Goal: Task Accomplishment & Management: Complete application form

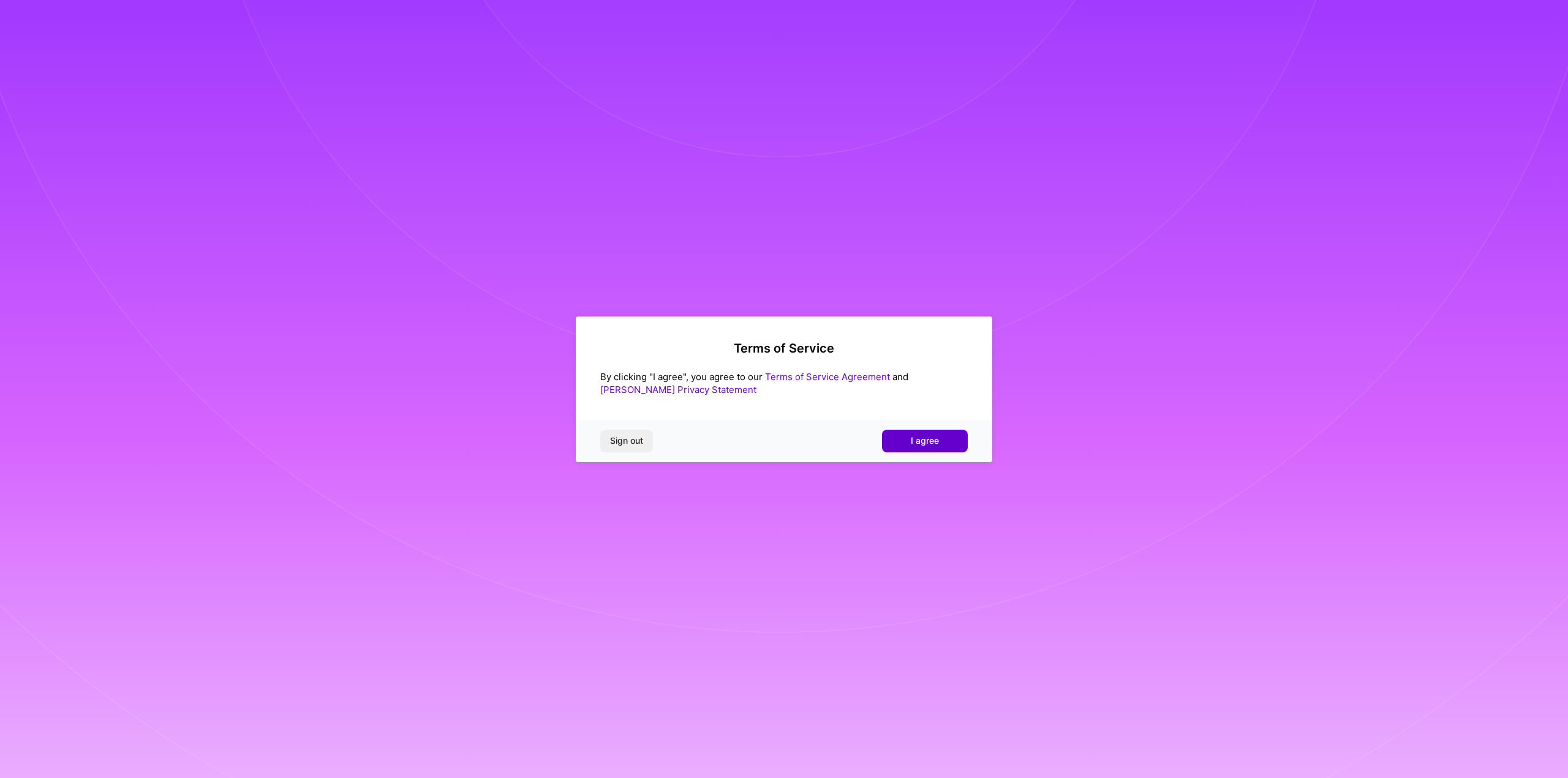
click at [925, 435] on span "I agree" at bounding box center [924, 440] width 28 height 12
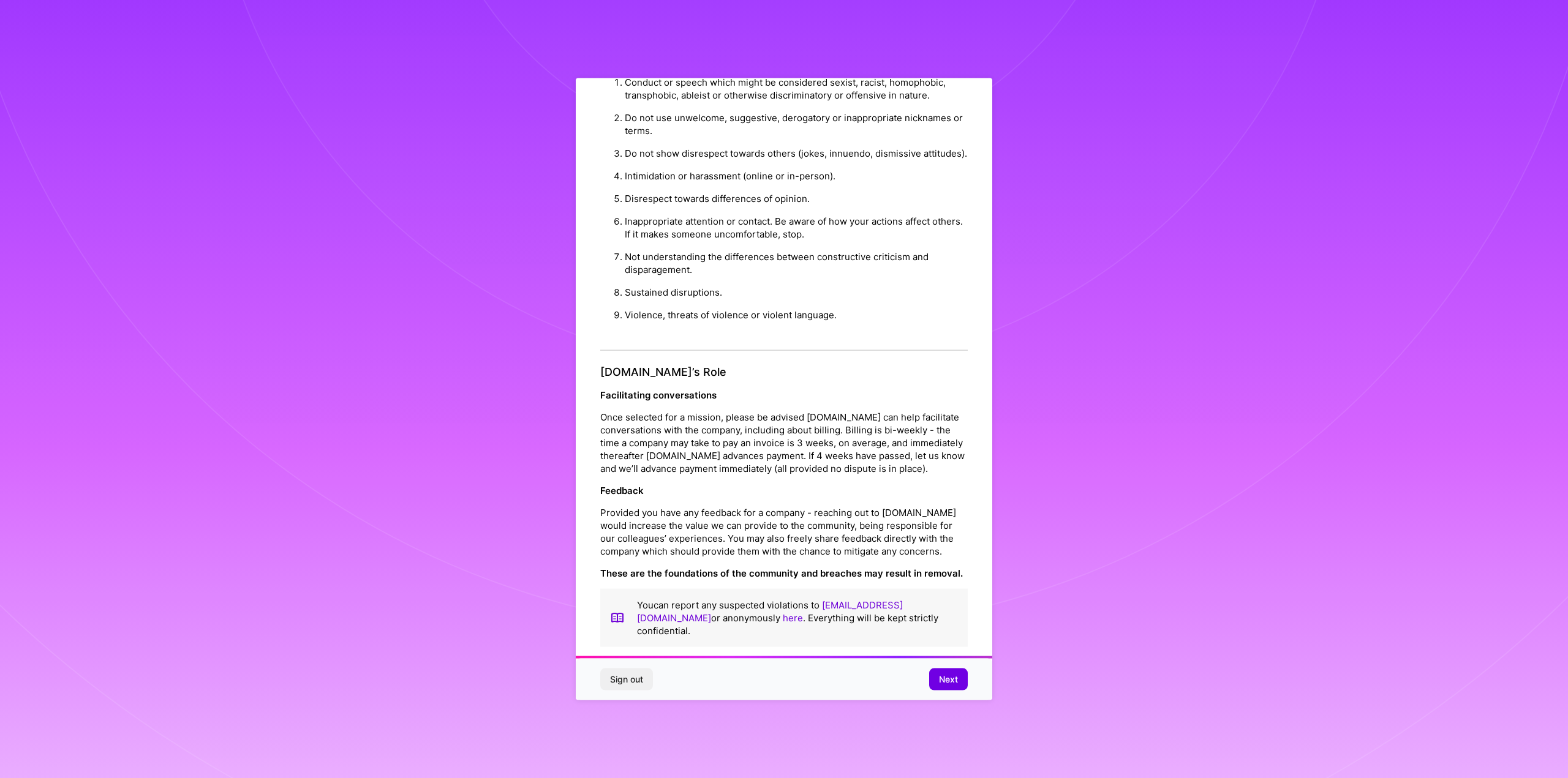
scroll to position [45, 0]
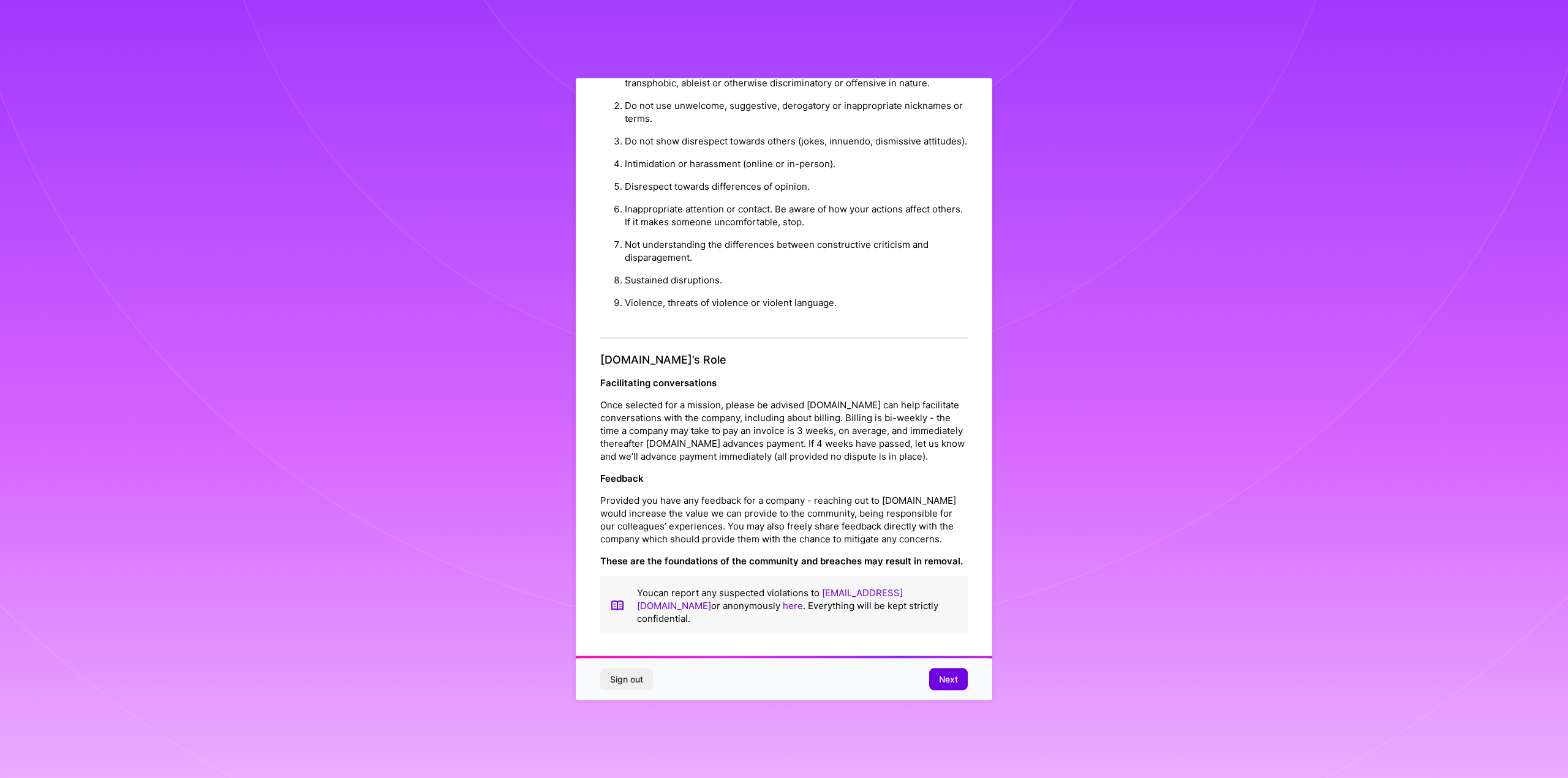
click at [946, 676] on span "Next" at bounding box center [949, 679] width 19 height 12
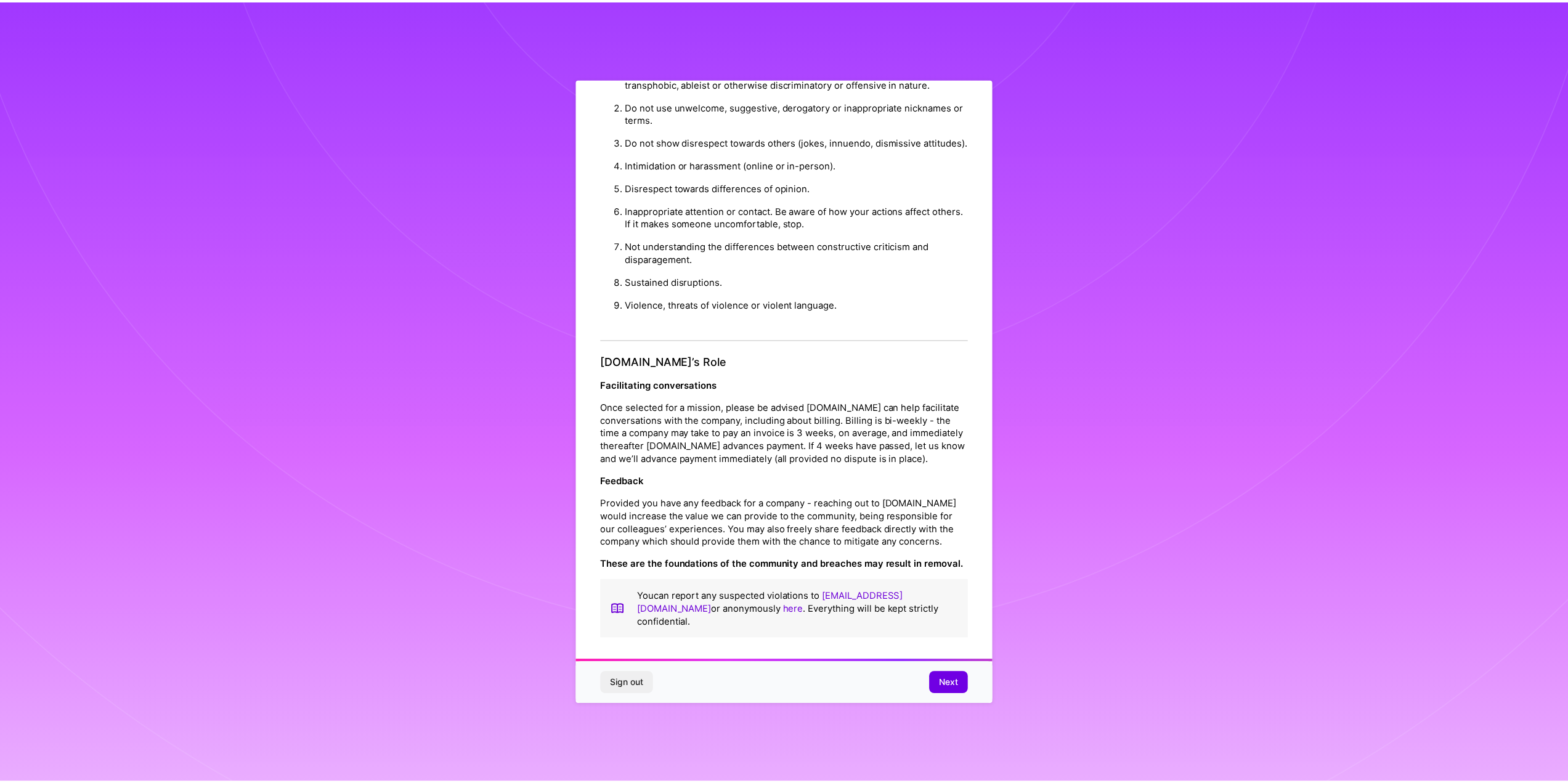
scroll to position [0, 0]
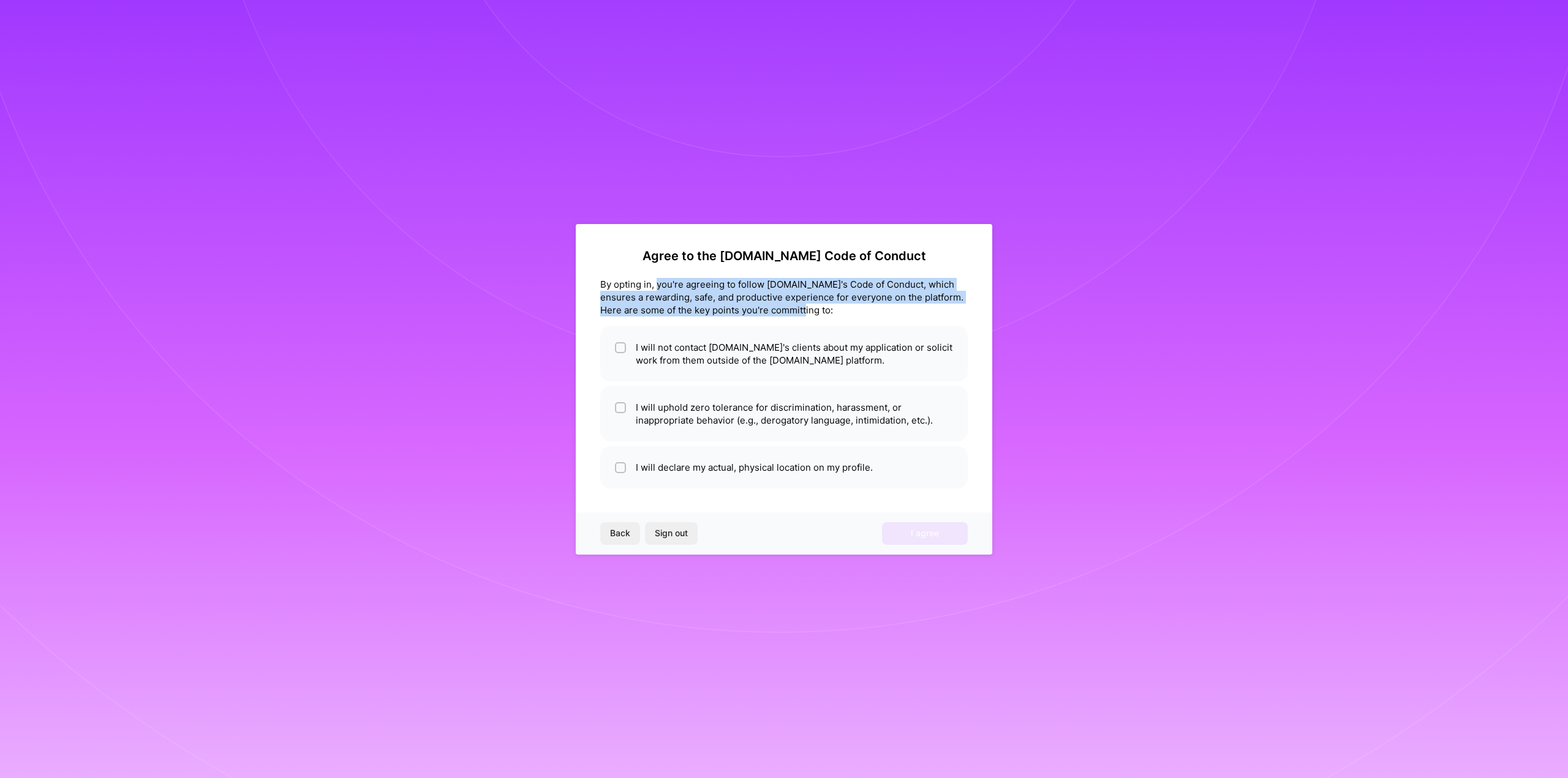
drag, startPoint x: 658, startPoint y: 283, endPoint x: 844, endPoint y: 310, distance: 187.9
click at [844, 310] on div "By opting in, you're agreeing to follow [DOMAIN_NAME]'s Code of Conduct, which …" at bounding box center [784, 297] width 368 height 39
click at [801, 310] on div "By opting in, you're agreeing to follow [DOMAIN_NAME]'s Code of Conduct, which …" at bounding box center [784, 297] width 368 height 39
click at [623, 349] on input "checkbox" at bounding box center [622, 348] width 9 height 9
checkbox input "true"
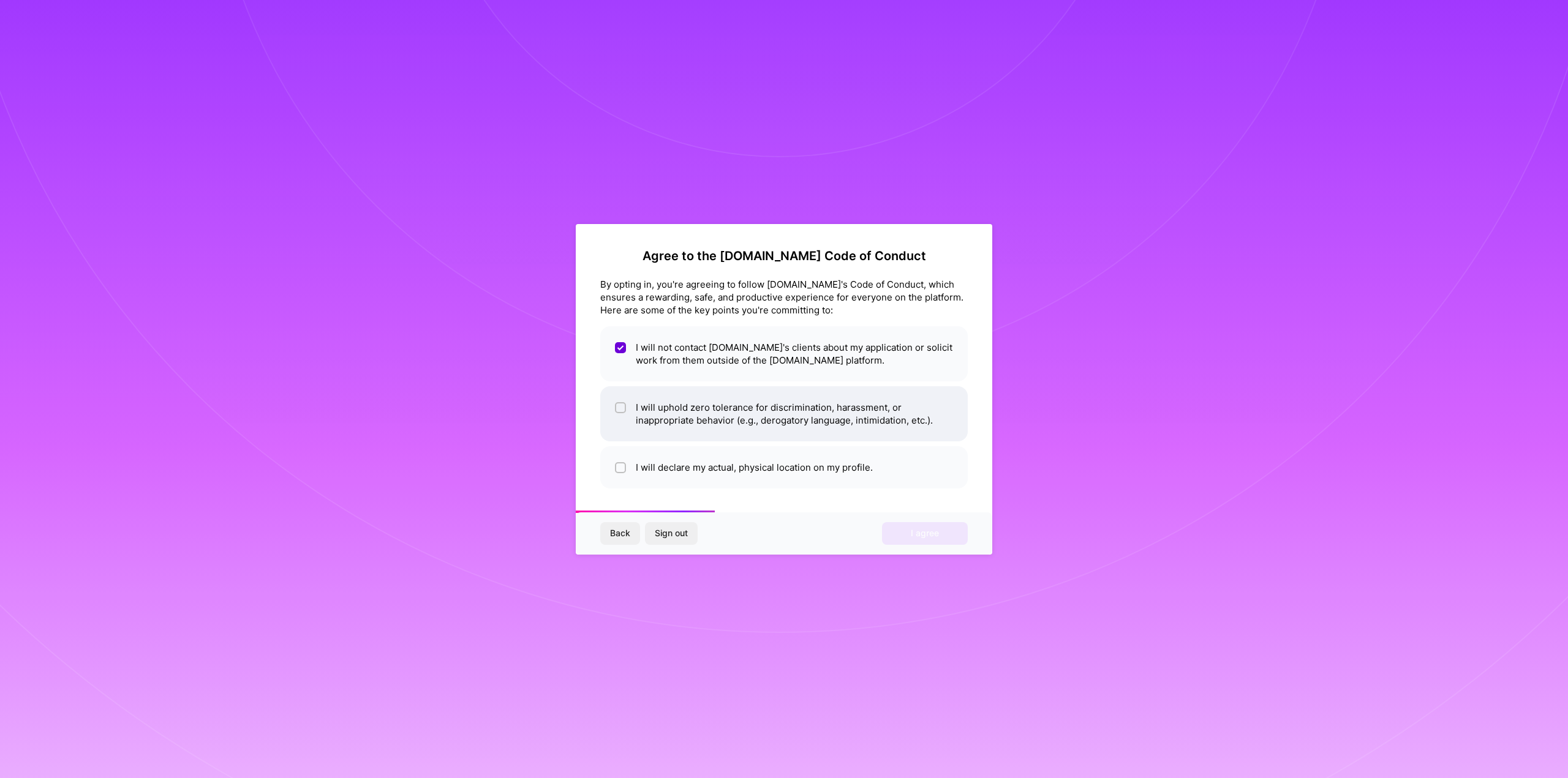
click at [623, 408] on input "checkbox" at bounding box center [622, 408] width 9 height 9
checkbox input "true"
click at [623, 468] on input "checkbox" at bounding box center [622, 468] width 9 height 9
checkbox input "true"
click at [920, 529] on span "I agree" at bounding box center [924, 533] width 28 height 12
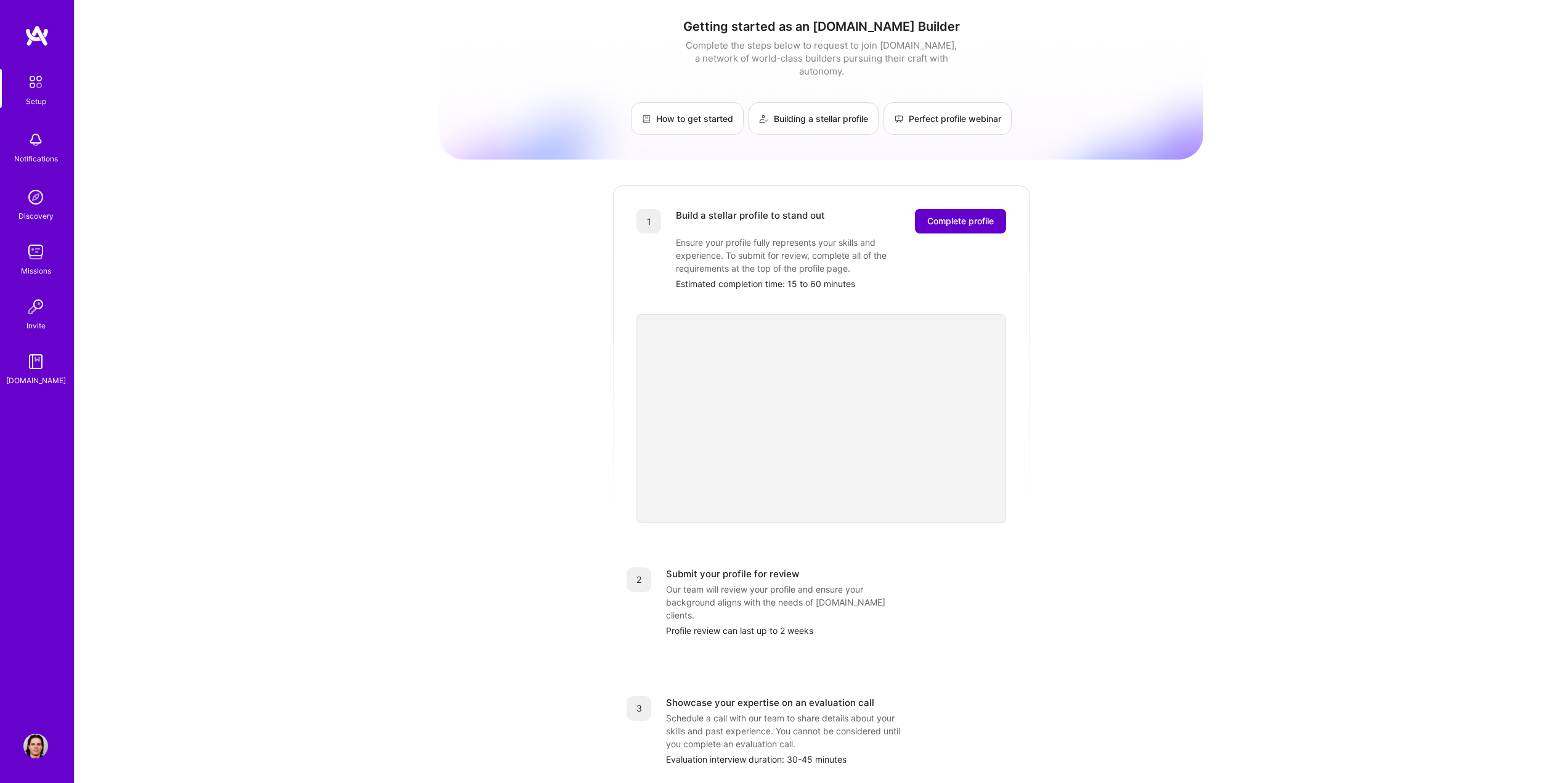
click at [960, 215] on span "Complete profile" at bounding box center [960, 221] width 67 height 12
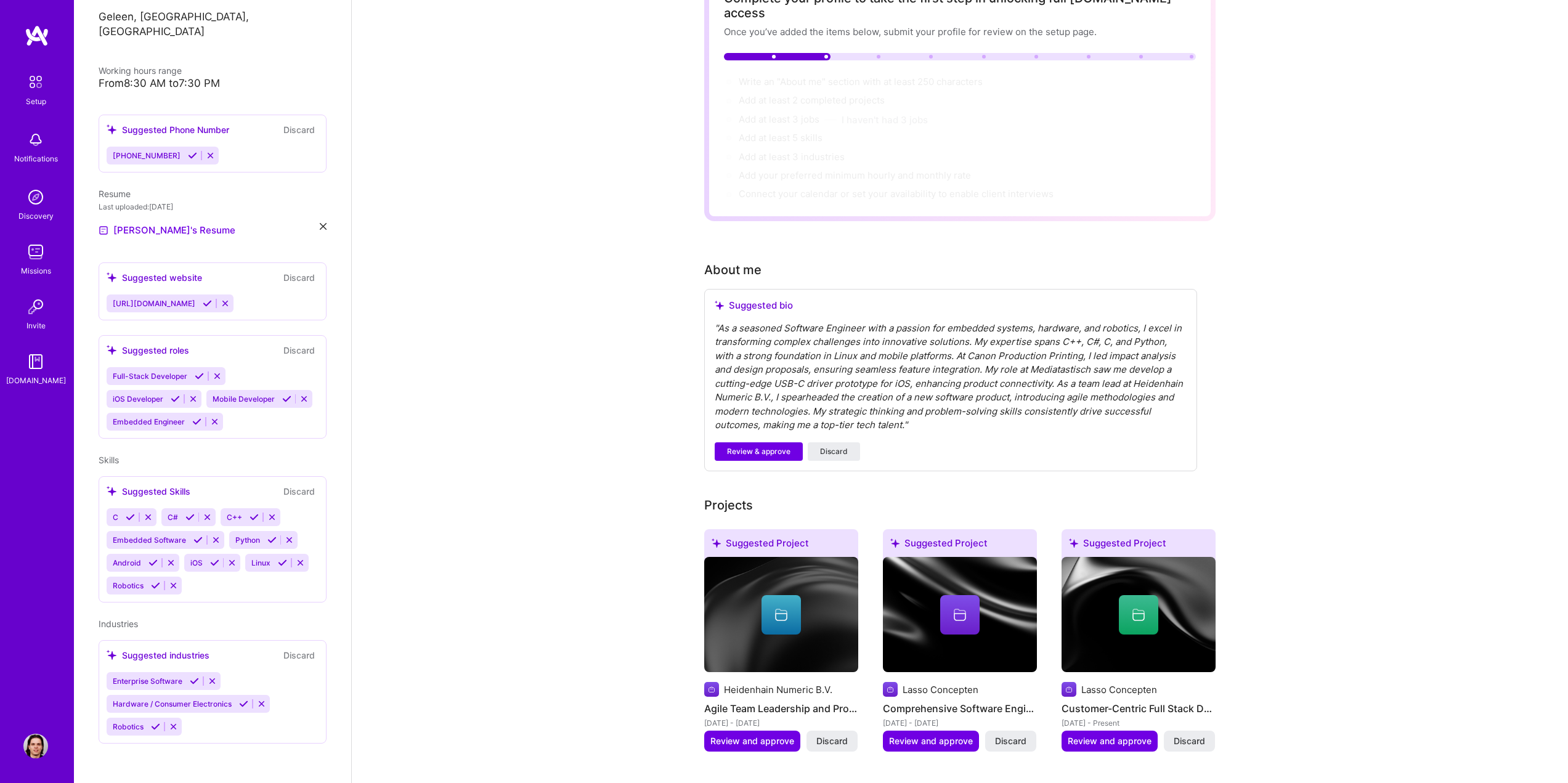
scroll to position [123, 0]
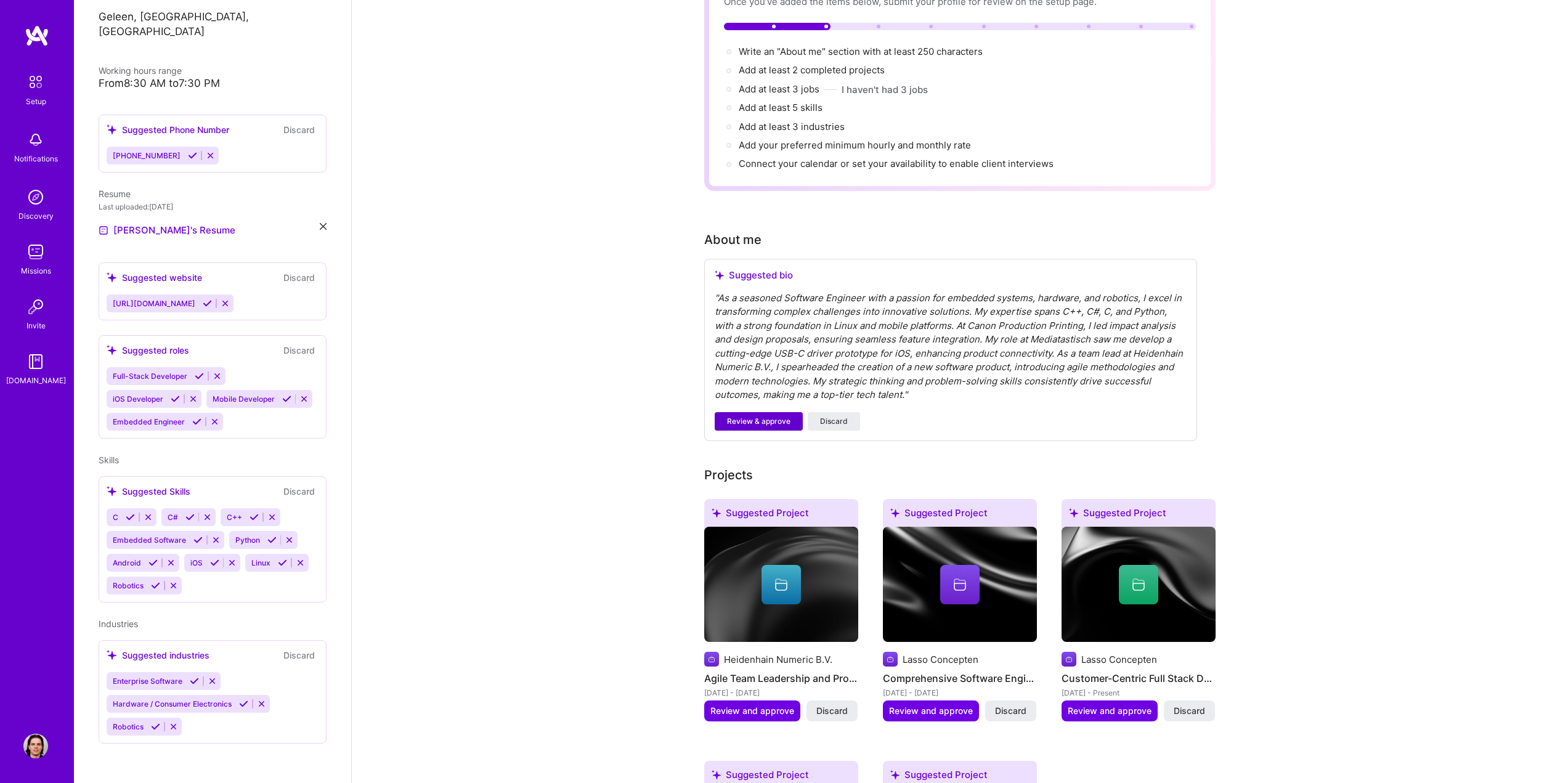
click at [758, 416] on span "Review & approve" at bounding box center [758, 422] width 63 height 11
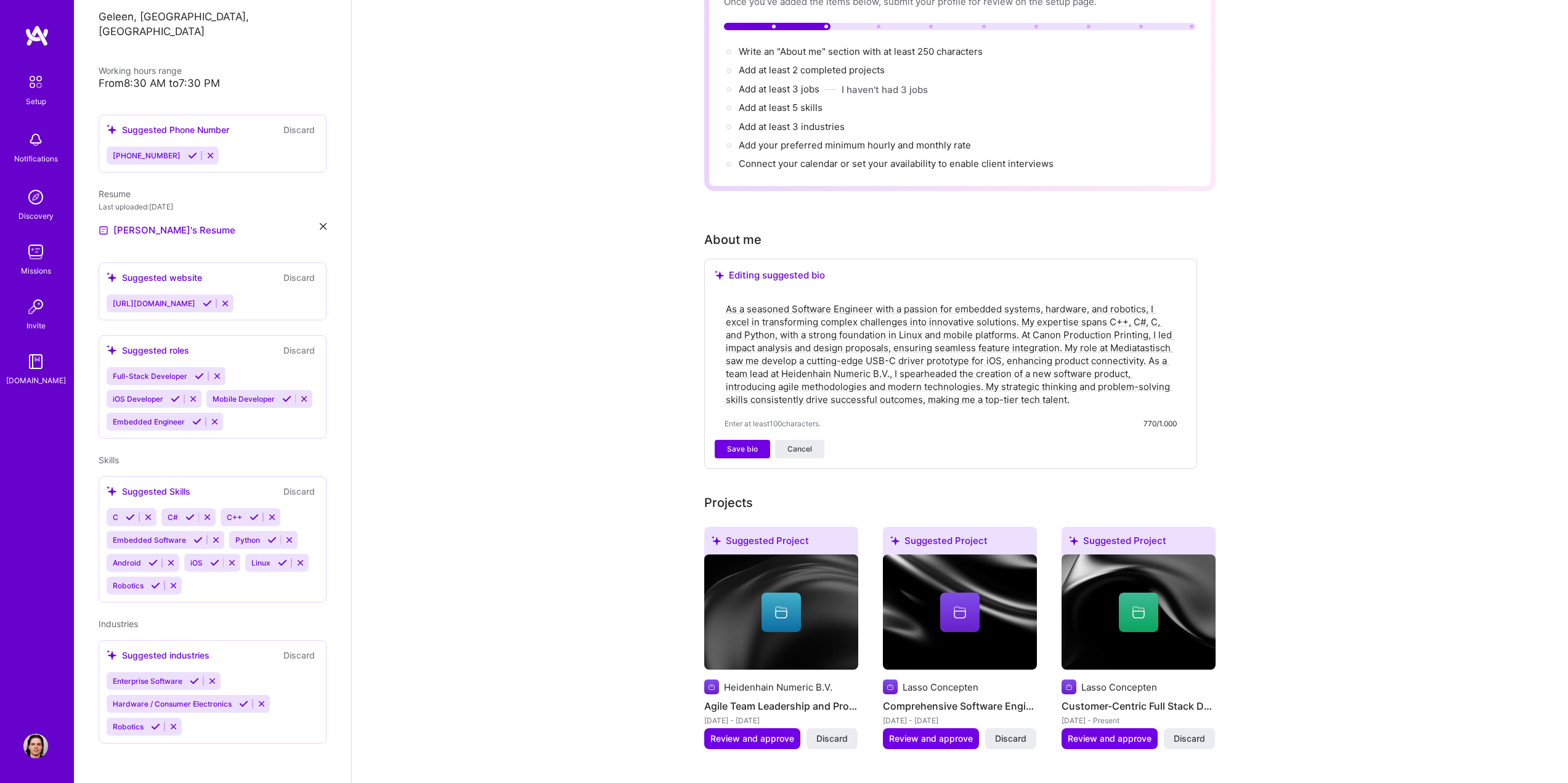
click at [1076, 389] on textarea "As a seasoned Software Engineer with a passion for embedded systems, hardware, …" at bounding box center [950, 354] width 452 height 106
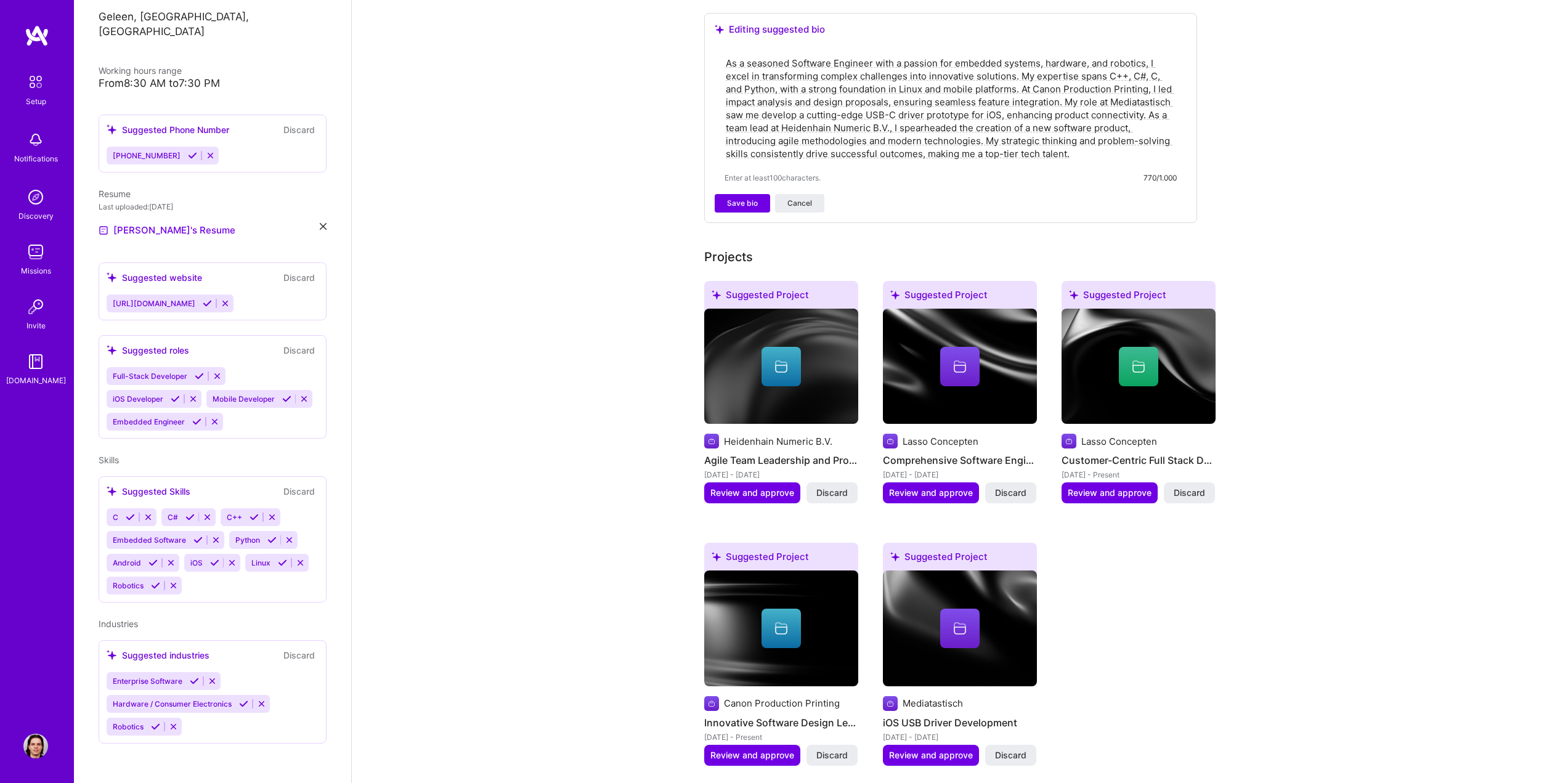
scroll to position [370, 0]
click at [739, 197] on span "Save bio" at bounding box center [742, 203] width 31 height 11
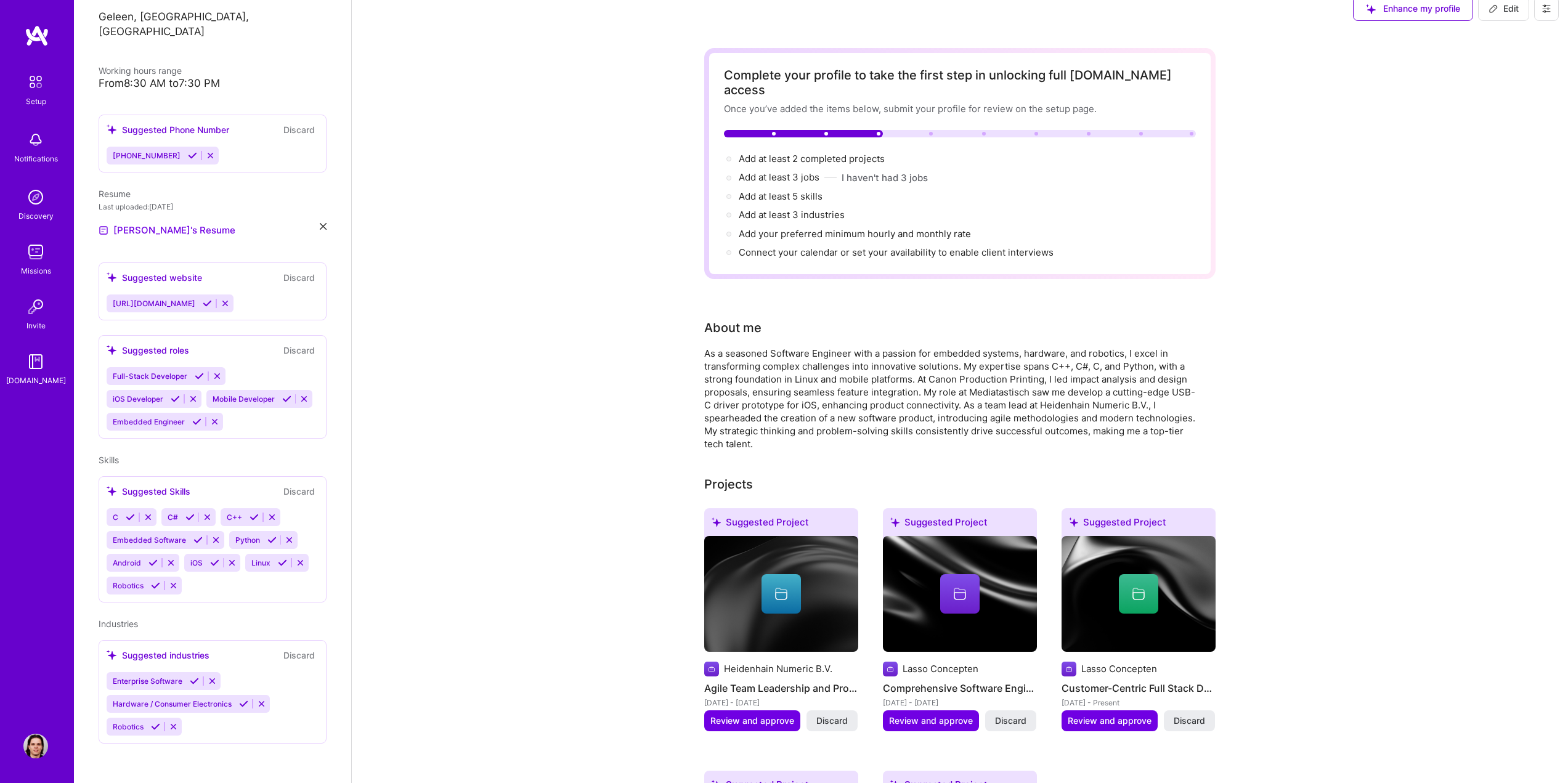
scroll to position [0, 0]
